Goal: Information Seeking & Learning: Learn about a topic

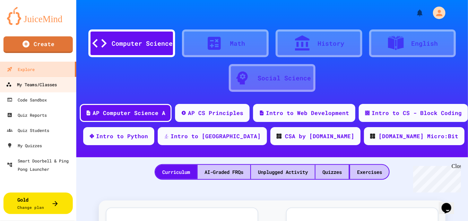
click at [52, 86] on div "My Teams/Classes" at bounding box center [31, 84] width 51 height 9
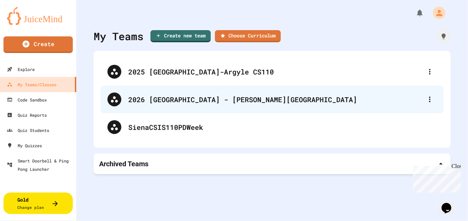
click at [153, 96] on div "2026 [GEOGRAPHIC_DATA] - [PERSON_NAME][GEOGRAPHIC_DATA]" at bounding box center [275, 99] width 295 height 10
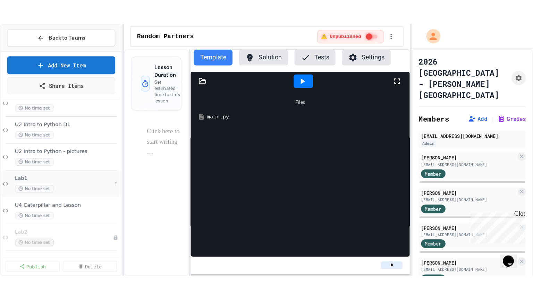
scroll to position [51, 0]
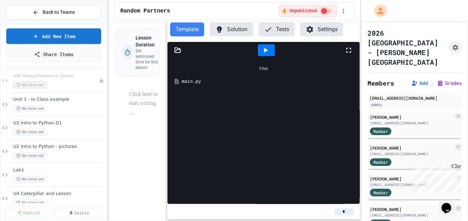
click at [189, 81] on div "main.py" at bounding box center [269, 81] width 174 height 7
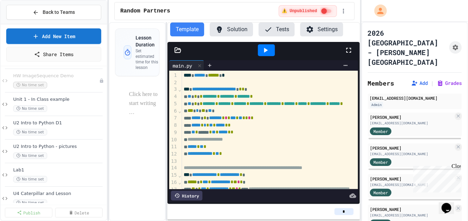
click at [348, 49] on icon at bounding box center [349, 50] width 8 height 8
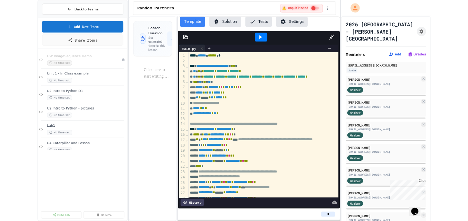
scroll to position [8, 0]
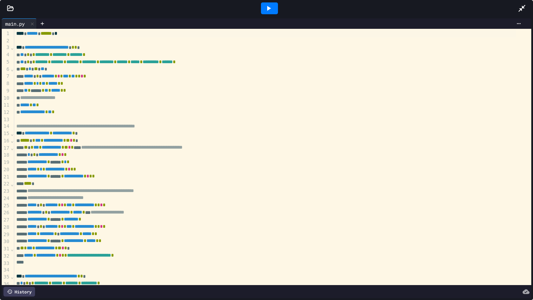
click at [266, 9] on icon at bounding box center [268, 8] width 8 height 8
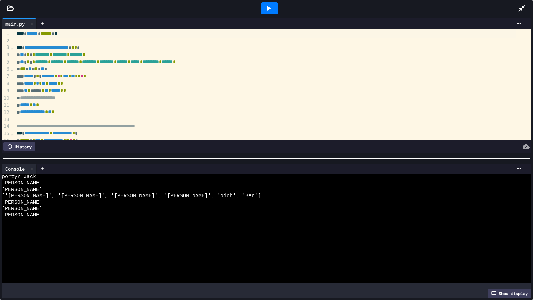
click at [468, 7] on icon at bounding box center [522, 8] width 8 height 8
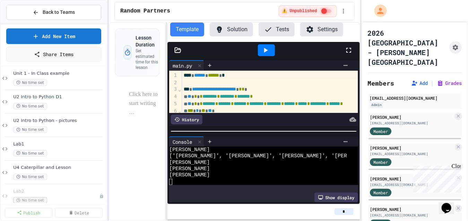
scroll to position [86, 0]
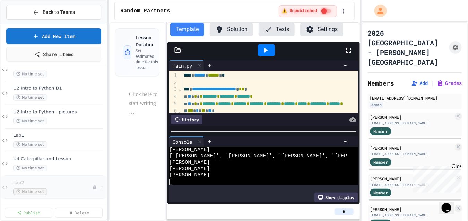
click at [56, 184] on span "Lab2" at bounding box center [52, 183] width 79 height 6
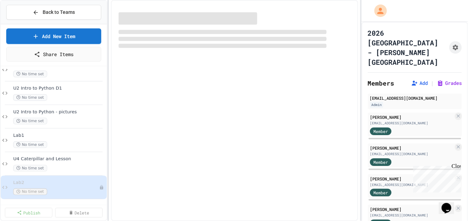
scroll to position [78, 0]
